Goal: Find specific page/section: Find specific page/section

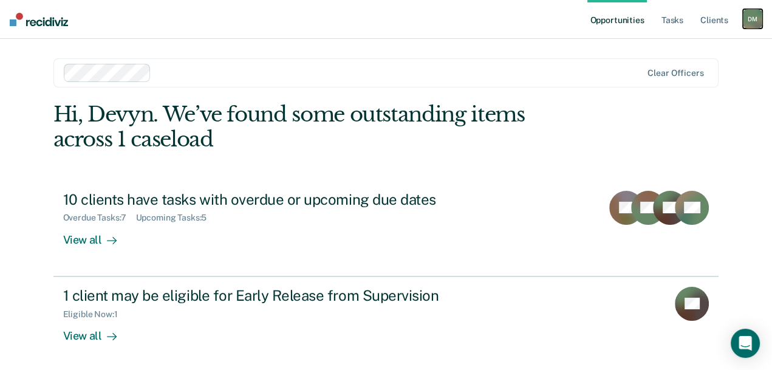
click at [755, 20] on div "D M" at bounding box center [752, 18] width 19 height 19
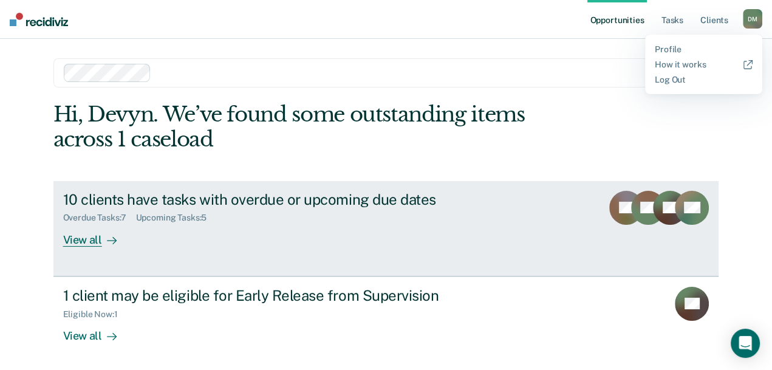
click at [131, 232] on div "View all" at bounding box center [97, 235] width 68 height 24
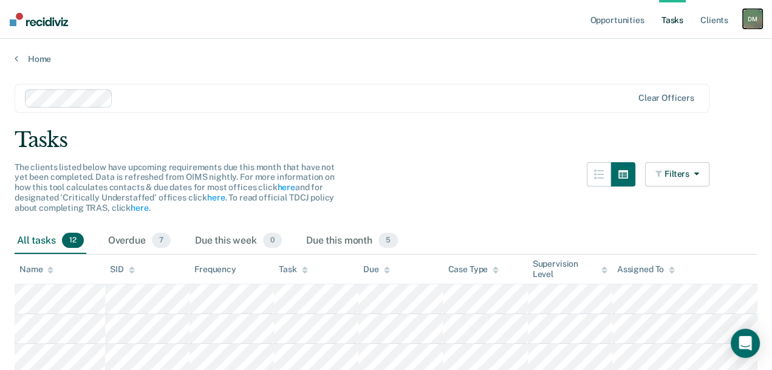
click at [757, 15] on div "D M" at bounding box center [752, 18] width 19 height 19
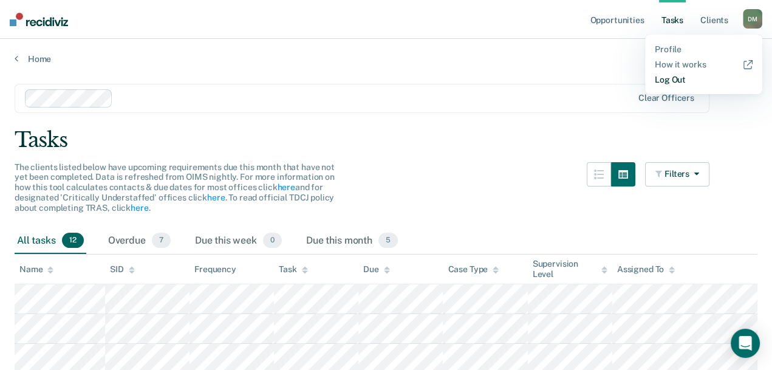
drag, startPoint x: 673, startPoint y: 83, endPoint x: 627, endPoint y: 65, distance: 49.7
click at [673, 83] on link "Log Out" at bounding box center [704, 80] width 98 height 10
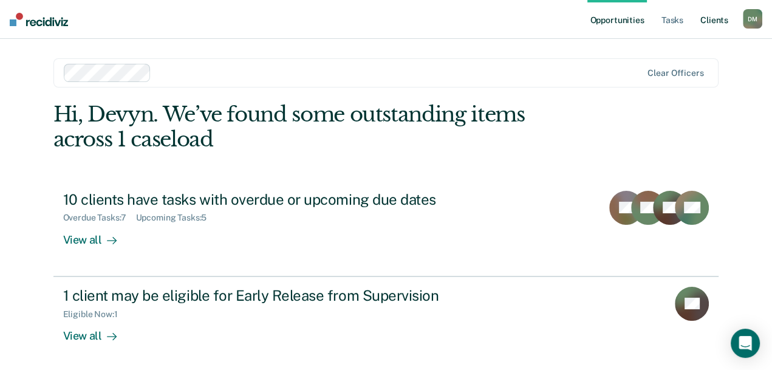
click at [723, 24] on link "Client s" at bounding box center [714, 19] width 33 height 39
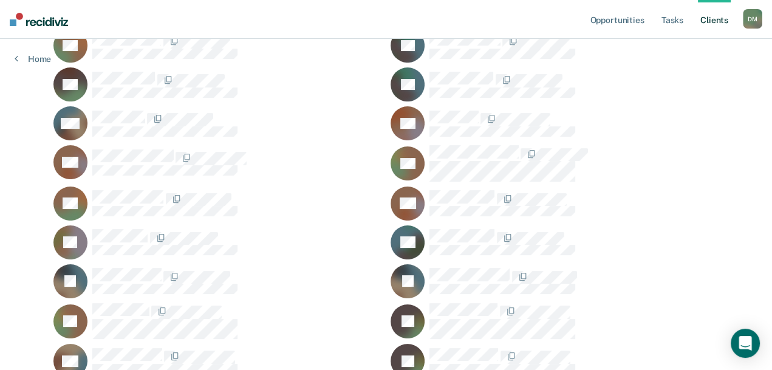
scroll to position [60, 0]
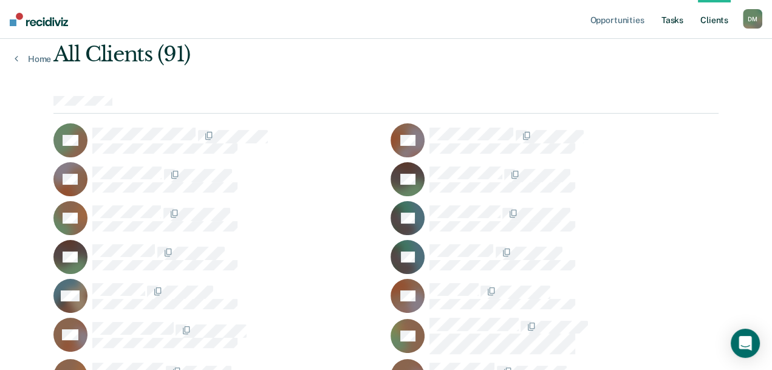
click at [675, 21] on link "Tasks" at bounding box center [672, 19] width 27 height 39
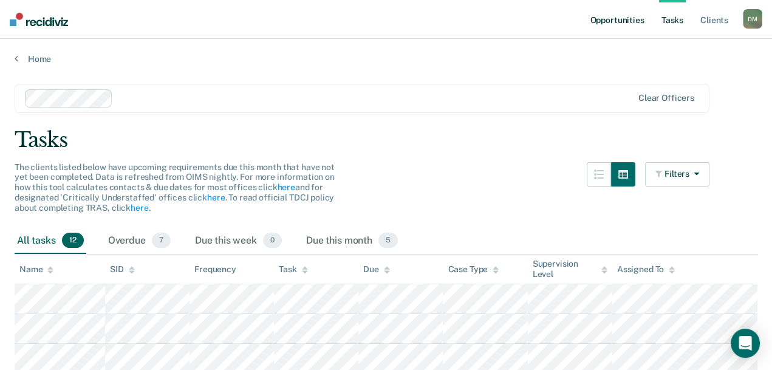
click at [613, 26] on link "Opportunities" at bounding box center [617, 19] width 59 height 39
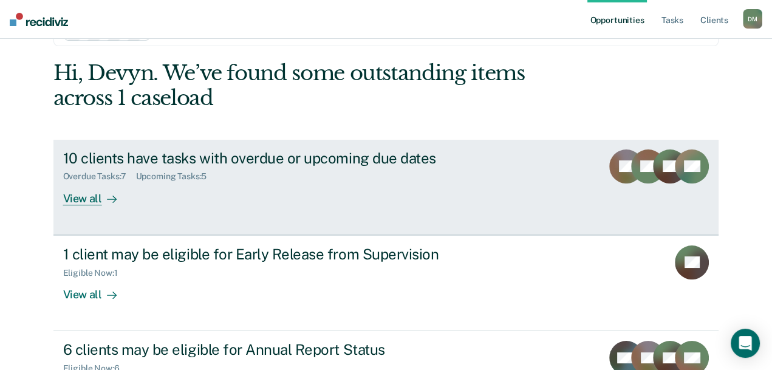
scroll to position [60, 0]
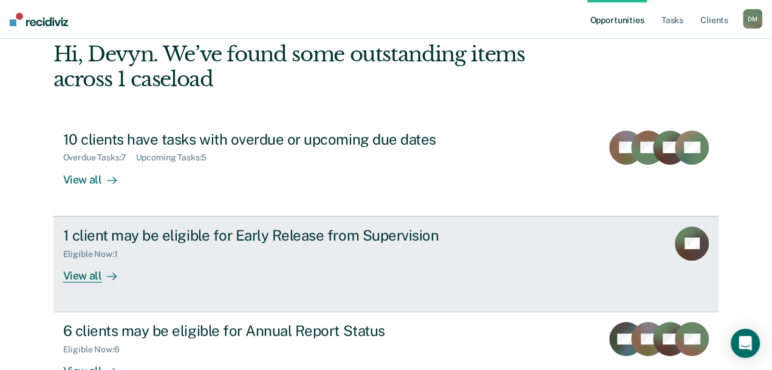
click at [131, 266] on div "View all" at bounding box center [97, 271] width 68 height 24
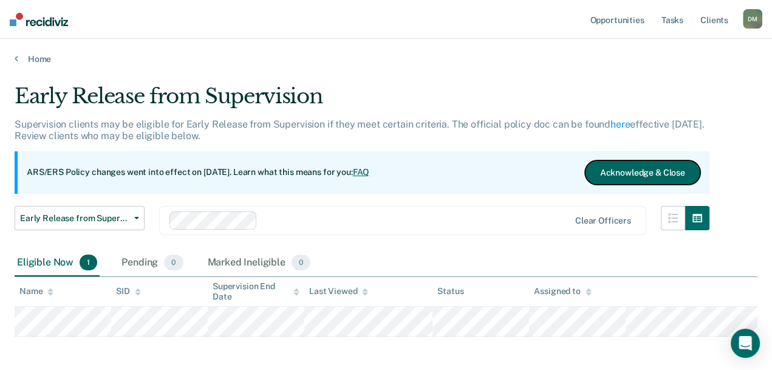
click at [585, 176] on button "Acknowledge & Close" at bounding box center [642, 172] width 115 height 24
